Goal: Task Accomplishment & Management: Manage account settings

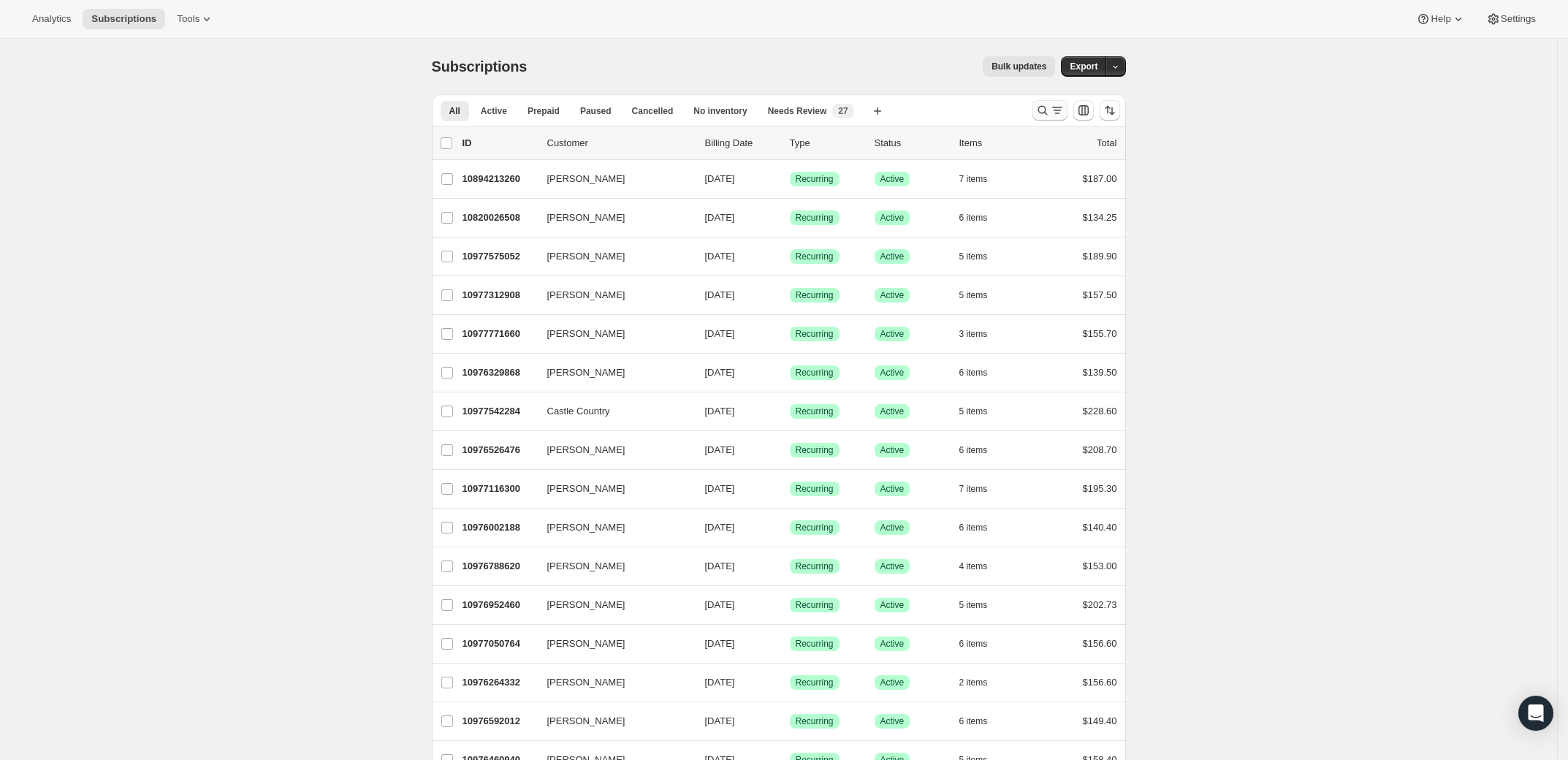
click at [1064, 117] on icon "Search and filter results" at bounding box center [1057, 110] width 15 height 15
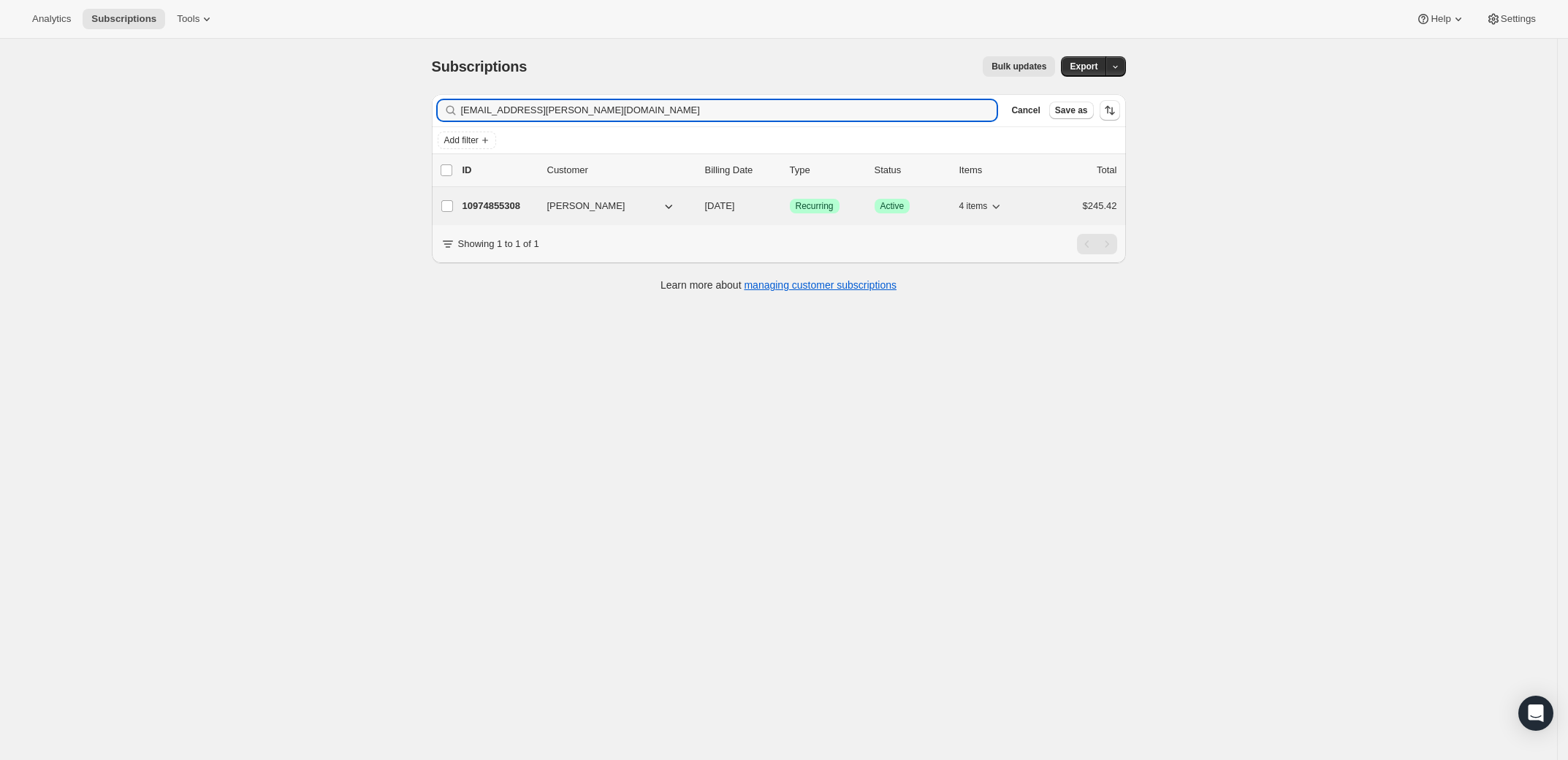
type input "halle.rodriguez@gmail.com"
click at [524, 208] on p "10974855308" at bounding box center [499, 206] width 73 height 15
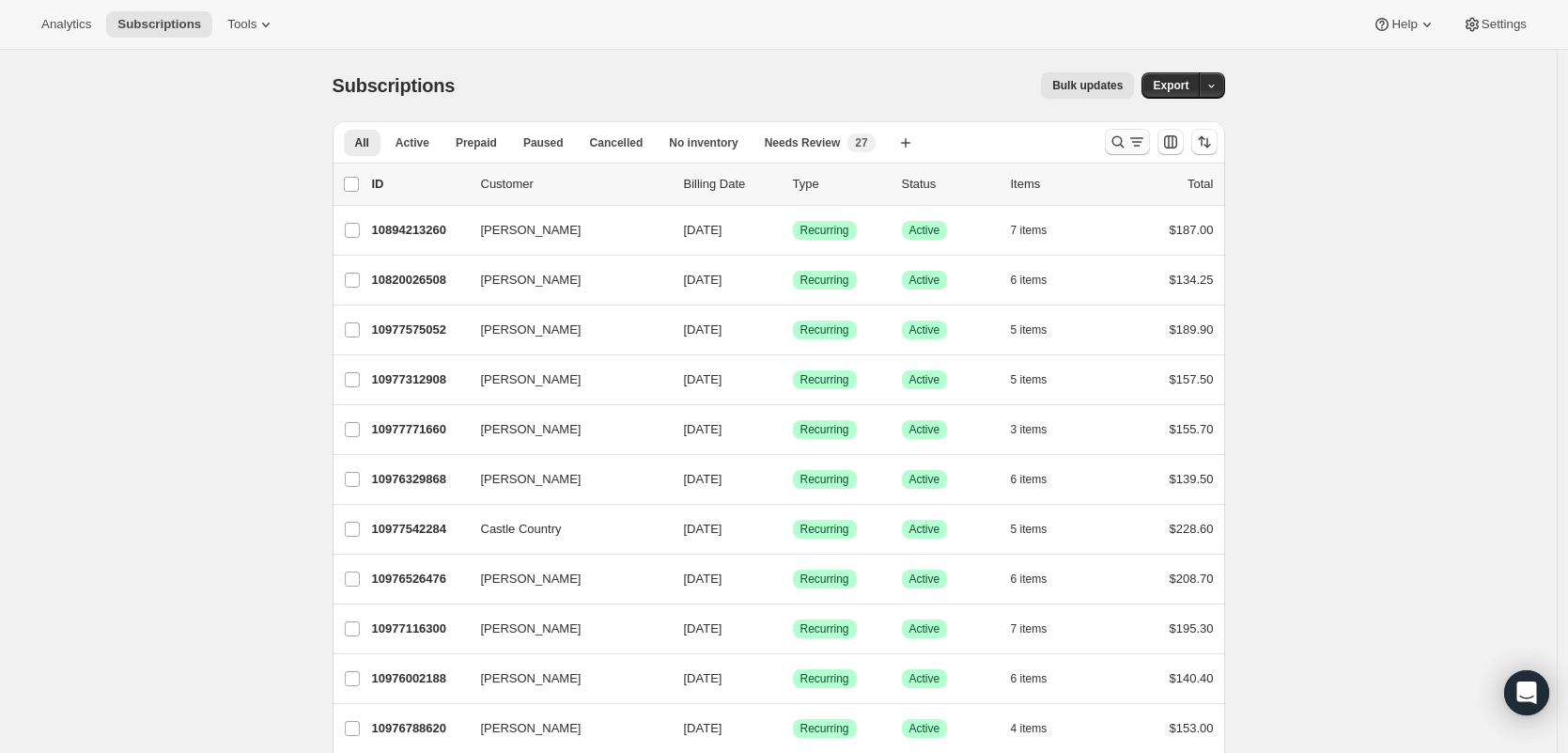
click at [1113, 142] on icon "Search and filter results" at bounding box center [1118, 142] width 19 height 19
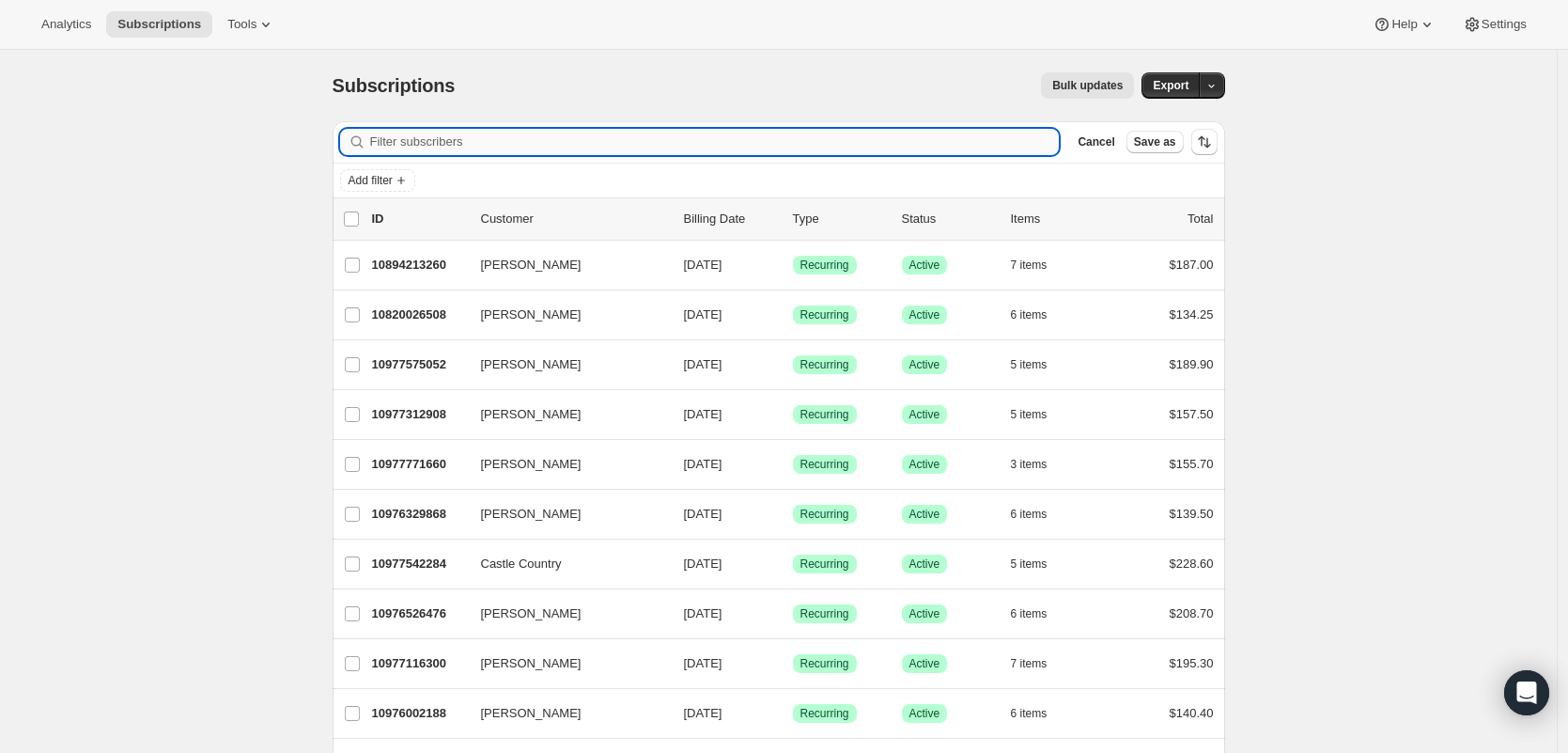
paste input "[EMAIL_ADDRESS][DOMAIN_NAME]"
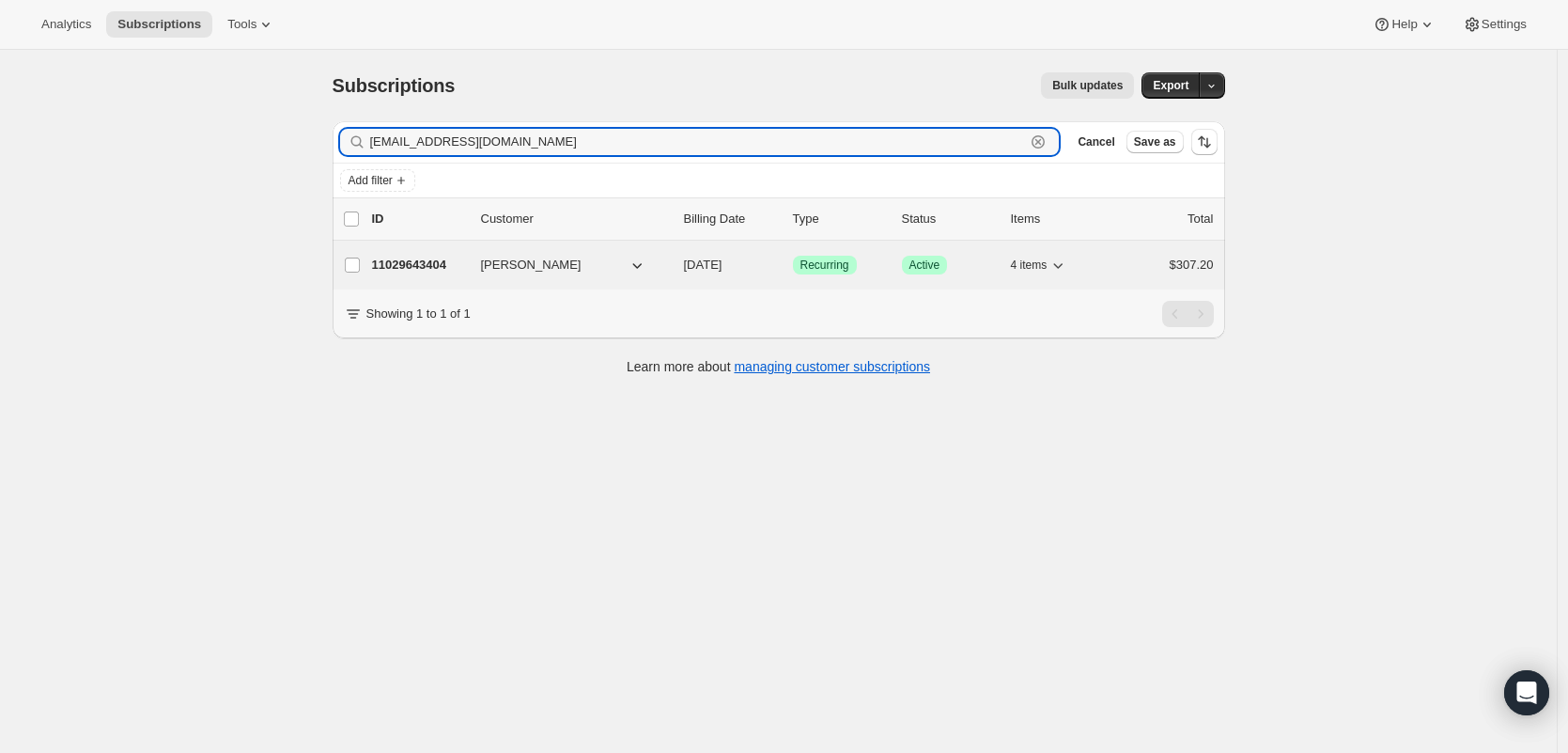
type input "[EMAIL_ADDRESS][DOMAIN_NAME]"
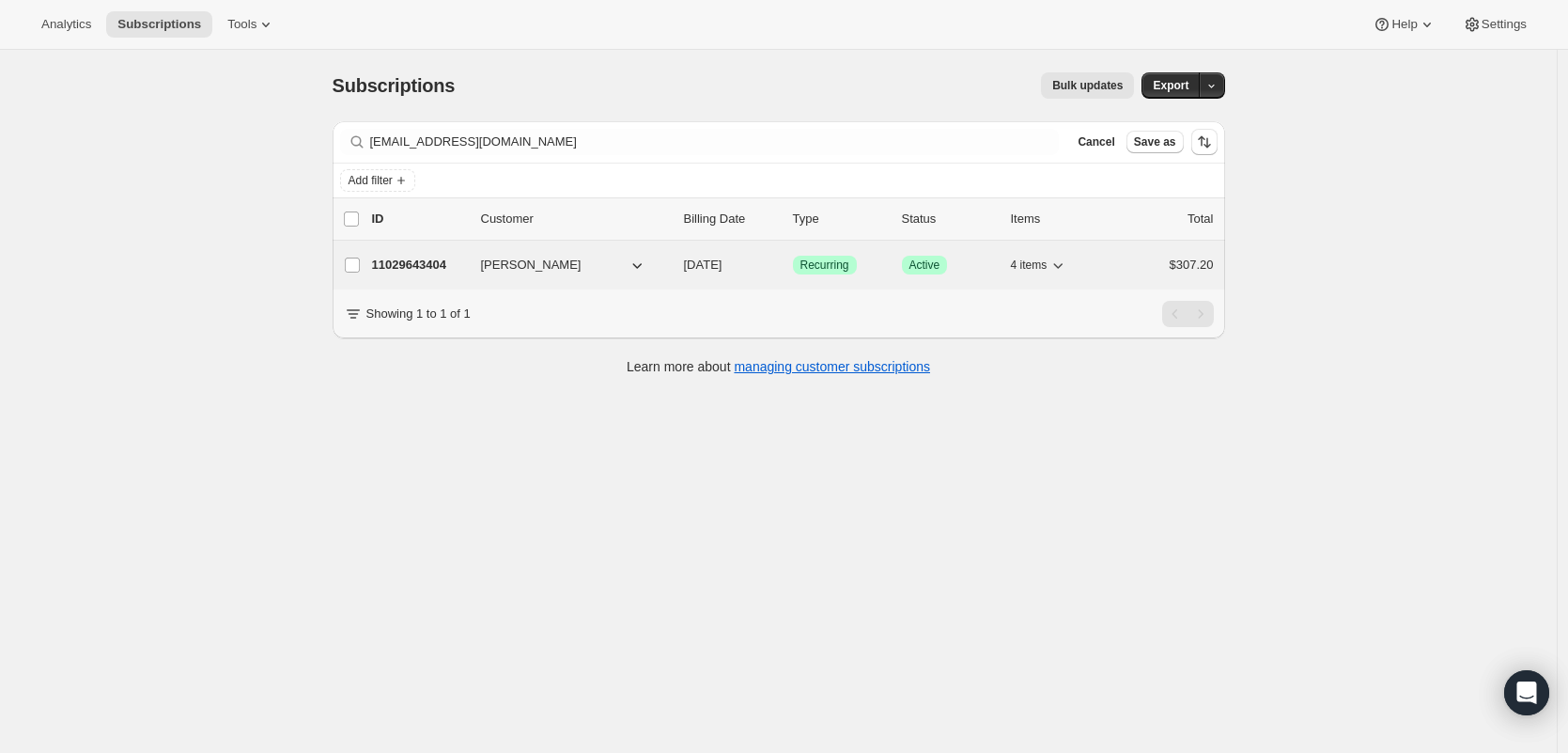
click at [404, 269] on p "11029643404" at bounding box center [419, 265] width 94 height 19
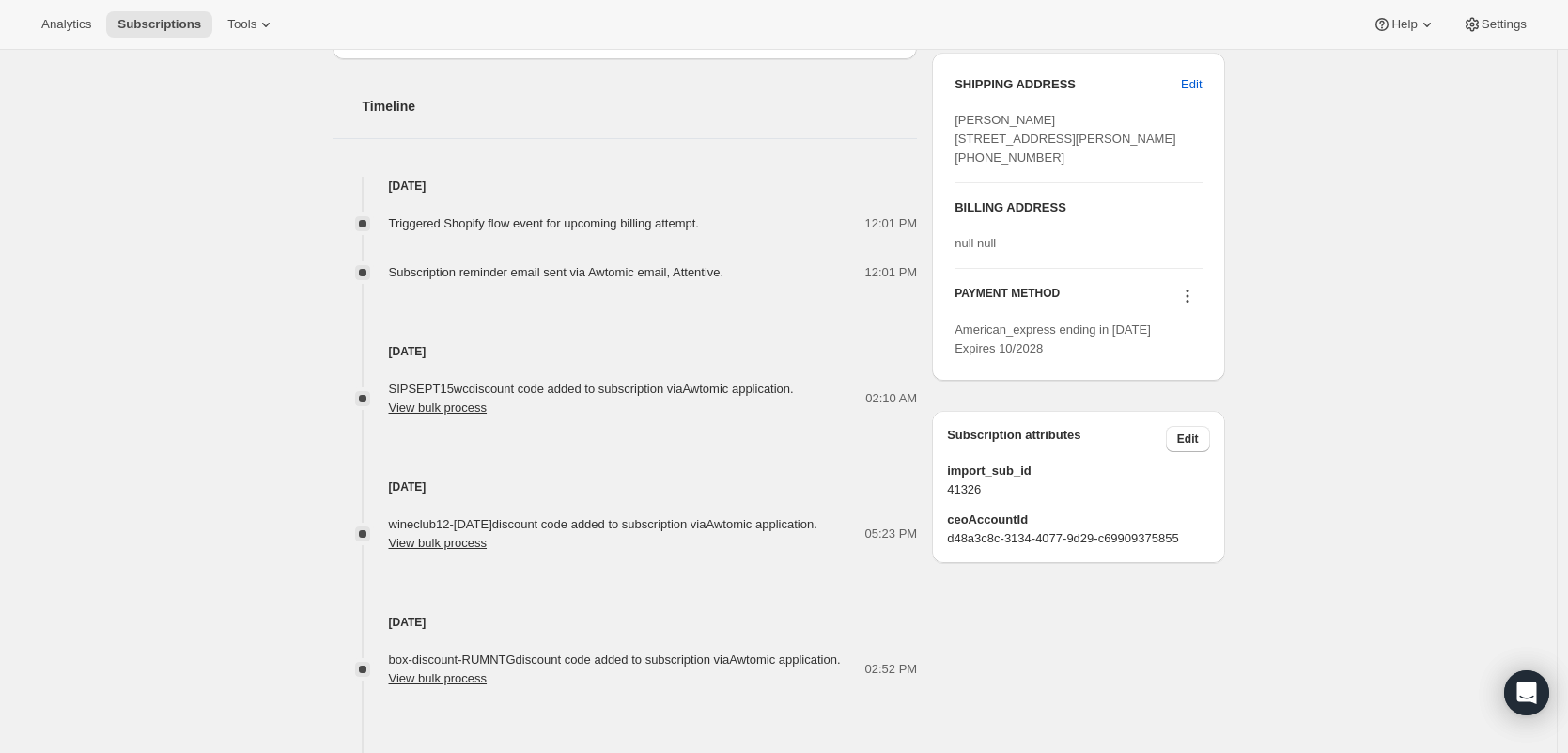
scroll to position [757, 0]
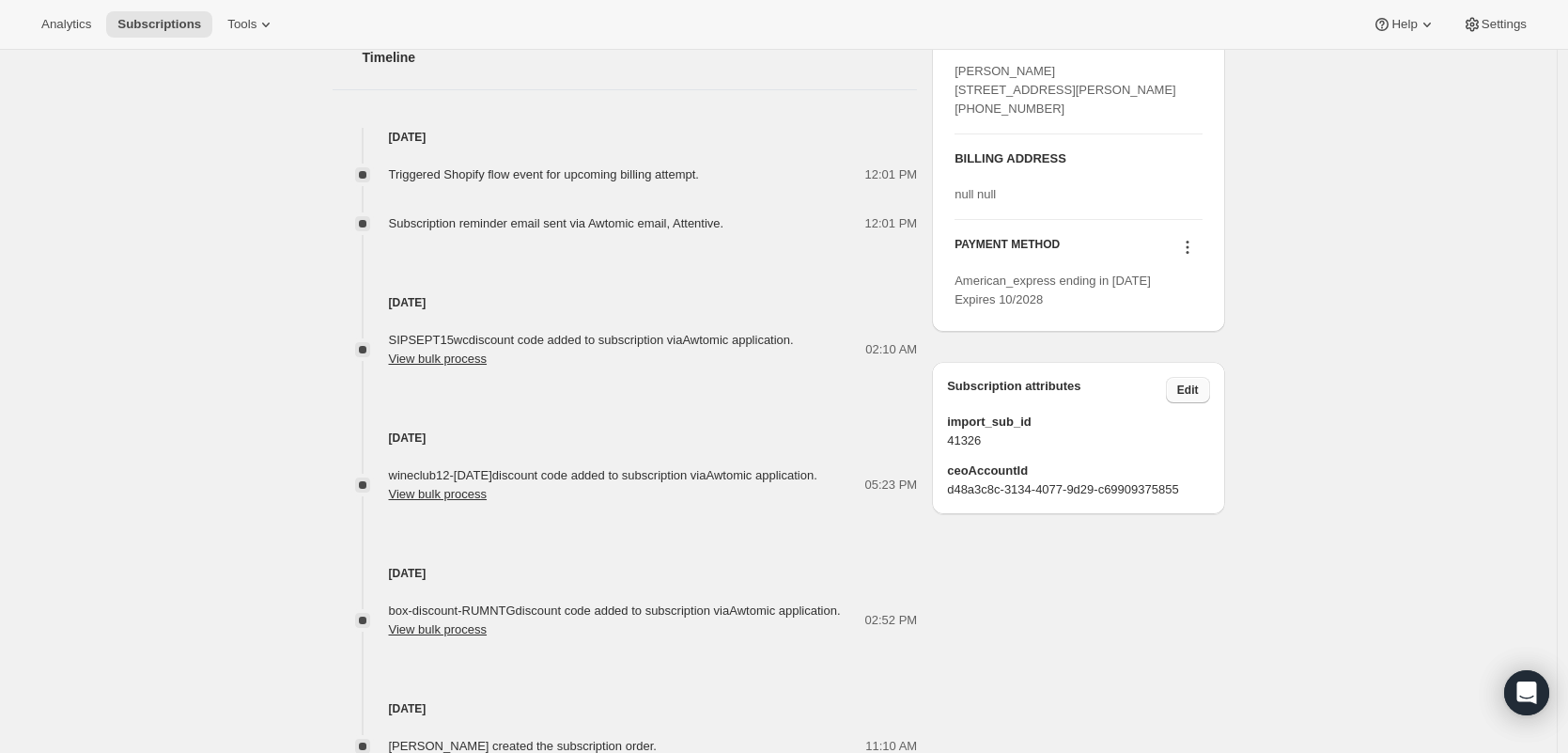
click at [1198, 397] on span "Edit" at bounding box center [1188, 389] width 22 height 15
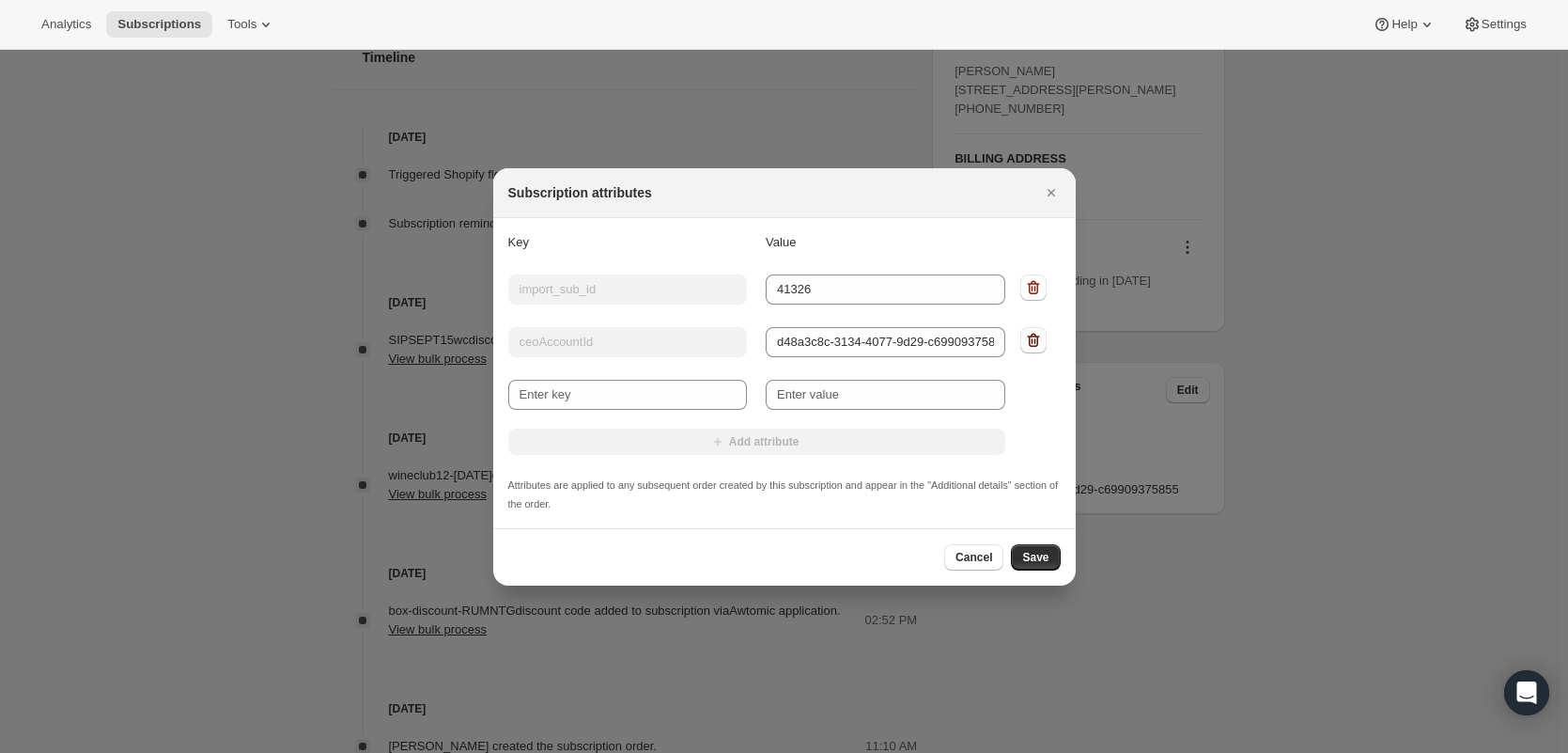
click at [1039, 343] on icon ":rct:" at bounding box center [1033, 340] width 19 height 19
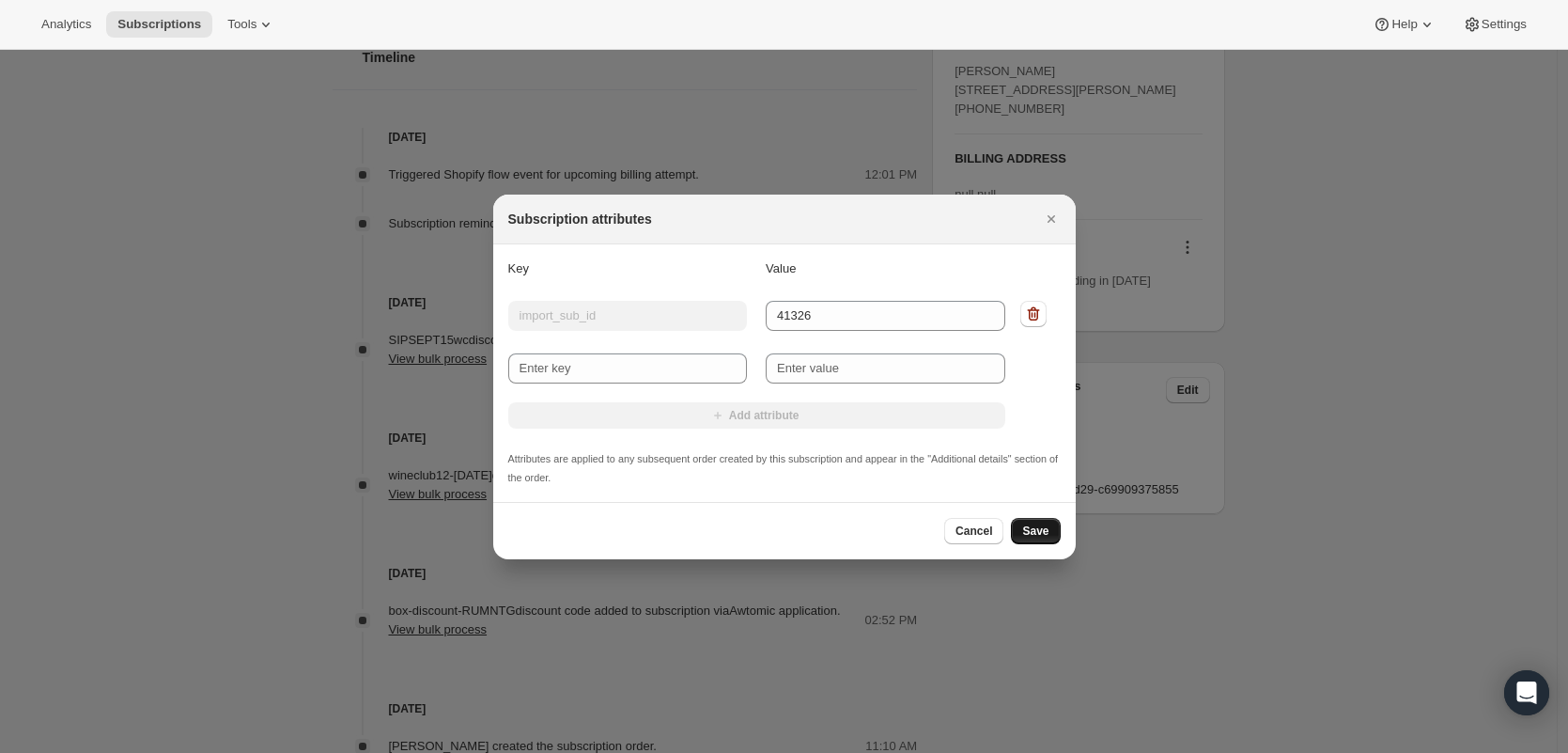
click at [1038, 534] on span "Save" at bounding box center [1036, 530] width 26 height 15
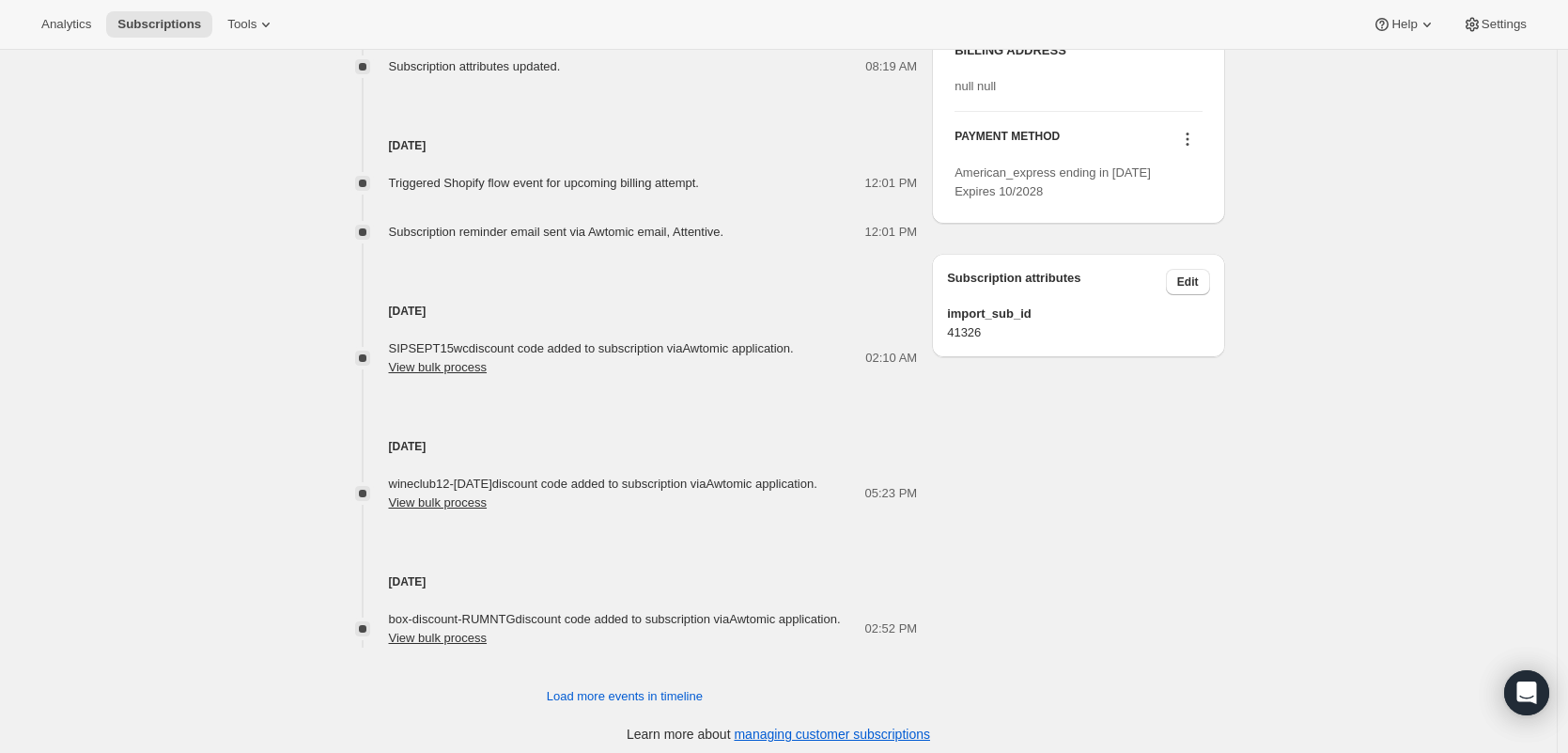
scroll to position [962, 0]
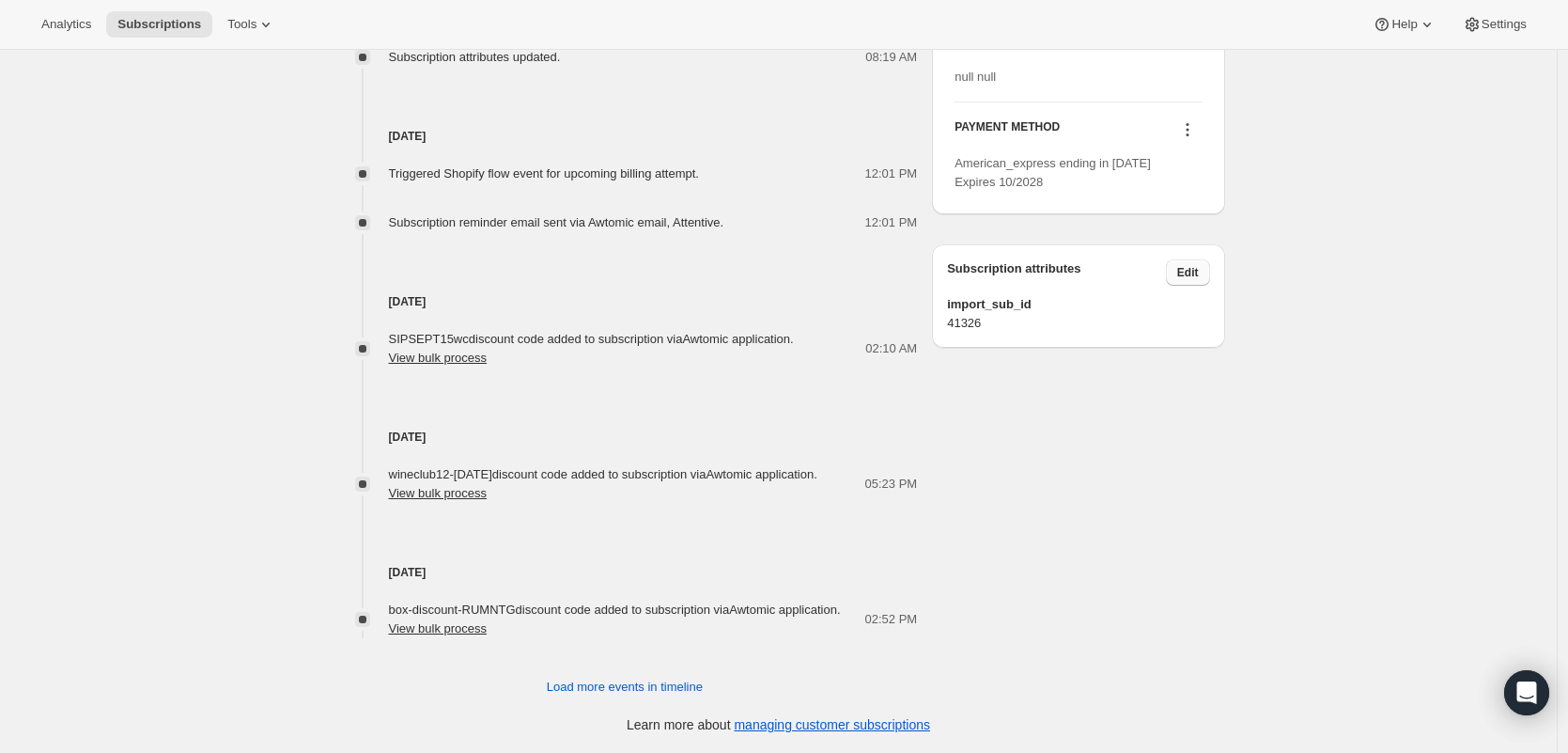
click at [1210, 286] on button "Edit" at bounding box center [1187, 273] width 44 height 26
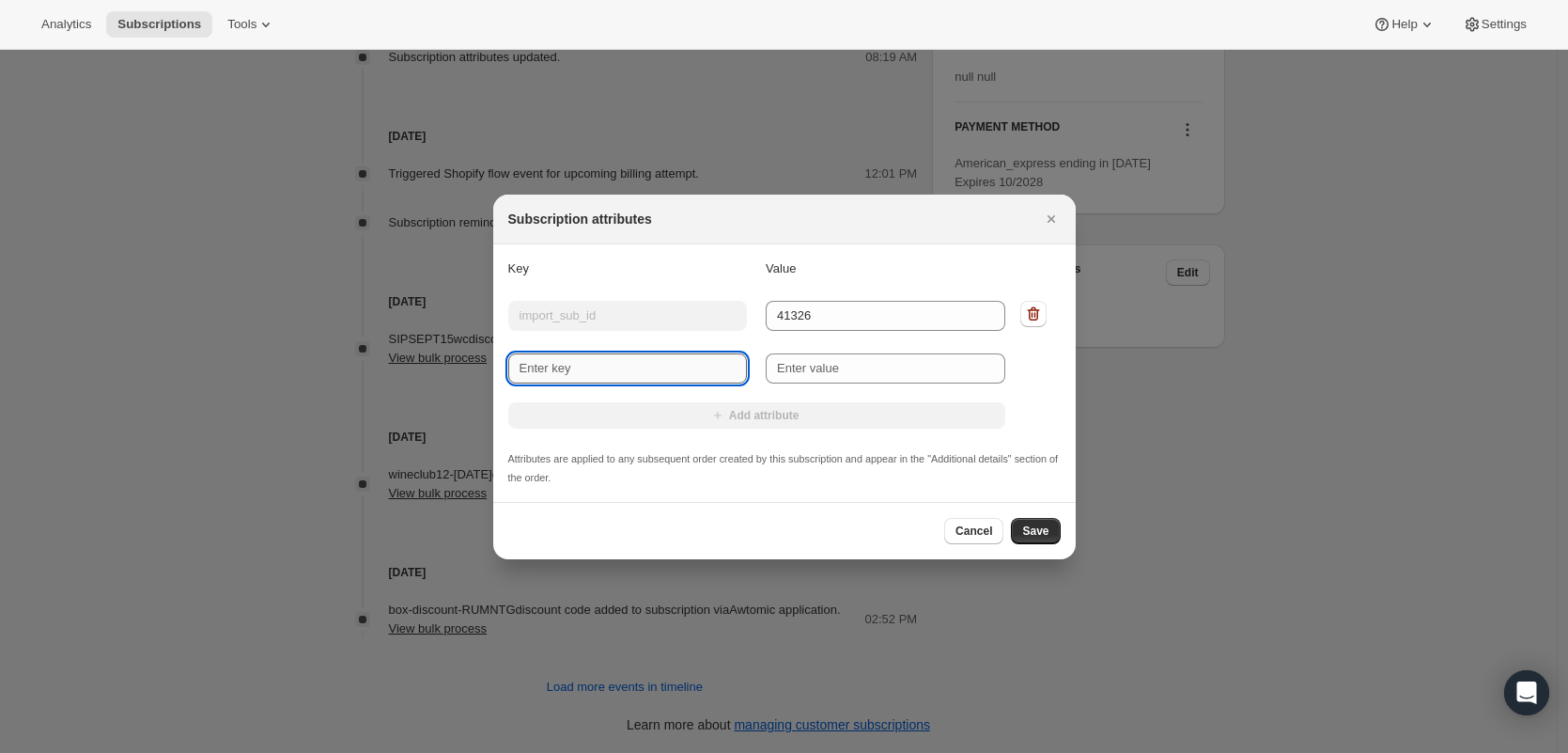
click at [661, 376] on input "New key" at bounding box center [628, 369] width 240 height 30
click at [1039, 222] on button "Close" at bounding box center [1052, 219] width 26 height 26
